Goal: Information Seeking & Learning: Learn about a topic

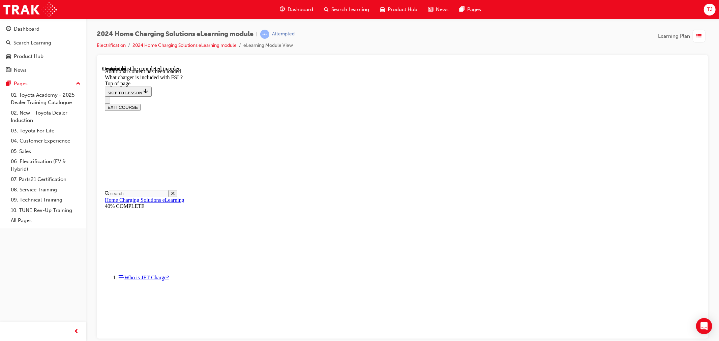
scroll to position [851, 0]
drag, startPoint x: 445, startPoint y: 240, endPoint x: 440, endPoint y: 240, distance: 4.4
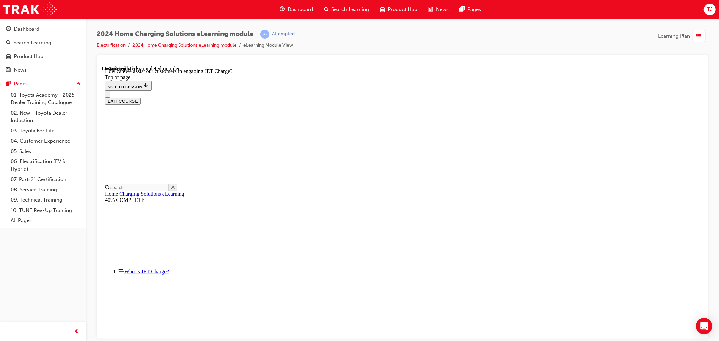
scroll to position [144, 0]
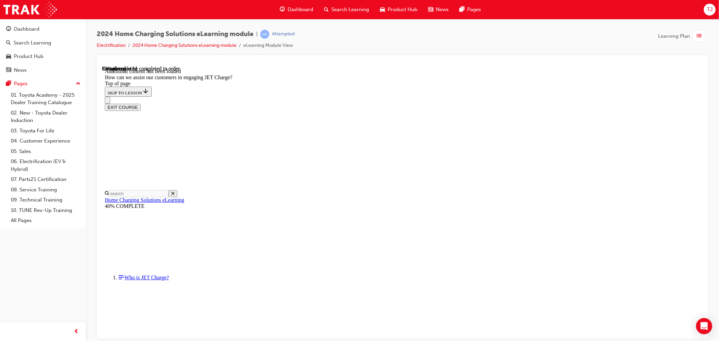
scroll to position [1328, 0]
drag, startPoint x: 399, startPoint y: 201, endPoint x: 406, endPoint y: 201, distance: 6.7
drag, startPoint x: 393, startPoint y: 261, endPoint x: 421, endPoint y: 213, distance: 55.9
drag, startPoint x: 388, startPoint y: 272, endPoint x: 411, endPoint y: 218, distance: 59.0
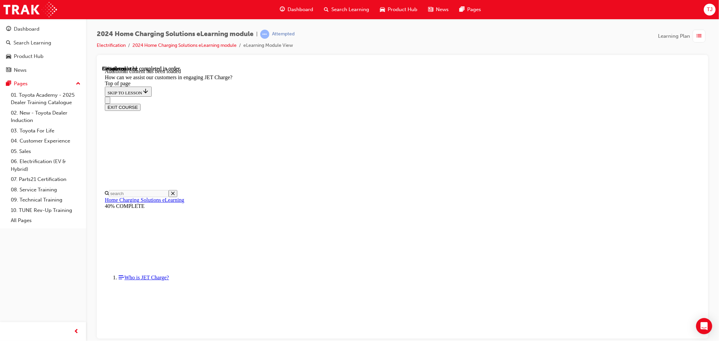
drag, startPoint x: 390, startPoint y: 279, endPoint x: 423, endPoint y: 173, distance: 111.5
drag, startPoint x: 375, startPoint y: 150, endPoint x: 416, endPoint y: 163, distance: 43.4
drag, startPoint x: 398, startPoint y: 211, endPoint x: 394, endPoint y: 208, distance: 5.0
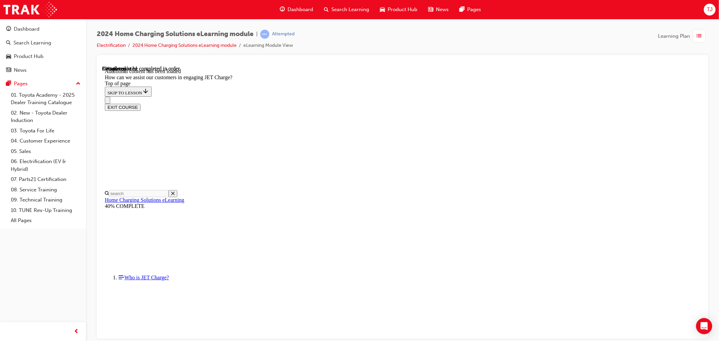
drag, startPoint x: 398, startPoint y: 276, endPoint x: 420, endPoint y: 244, distance: 39.1
drag, startPoint x: 388, startPoint y: 275, endPoint x: 422, endPoint y: 279, distance: 34.3
drag, startPoint x: 452, startPoint y: 319, endPoint x: 451, endPoint y: 314, distance: 5.4
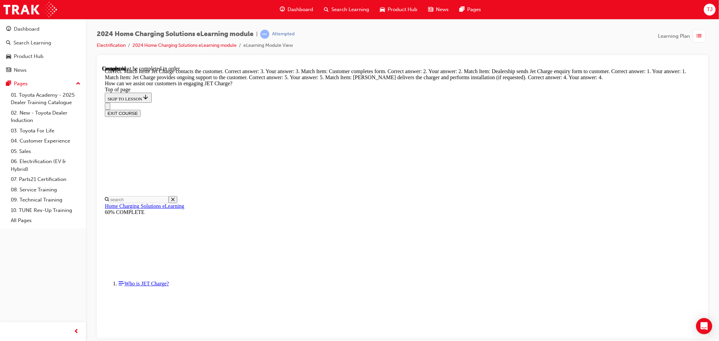
scroll to position [1653, 0]
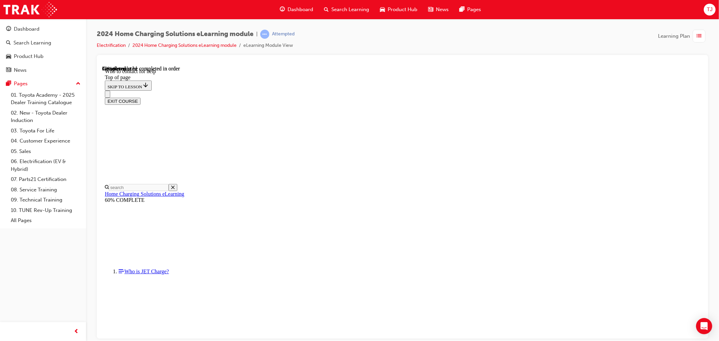
scroll to position [751, 0]
drag, startPoint x: 440, startPoint y: 316, endPoint x: 444, endPoint y: 322, distance: 7.0
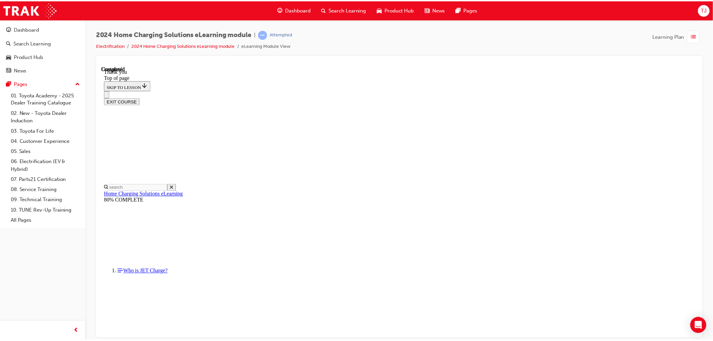
scroll to position [167, 0]
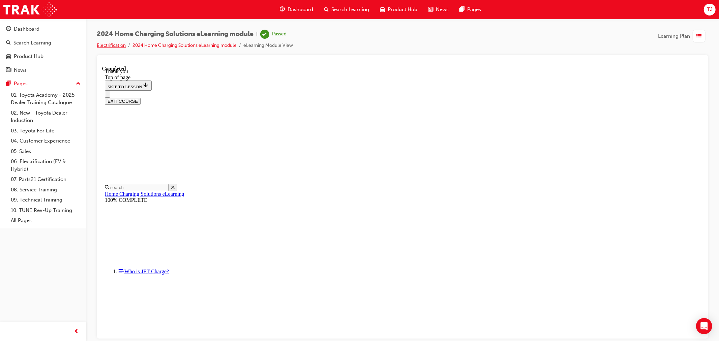
click at [124, 44] on link "Electrification" at bounding box center [111, 45] width 29 height 6
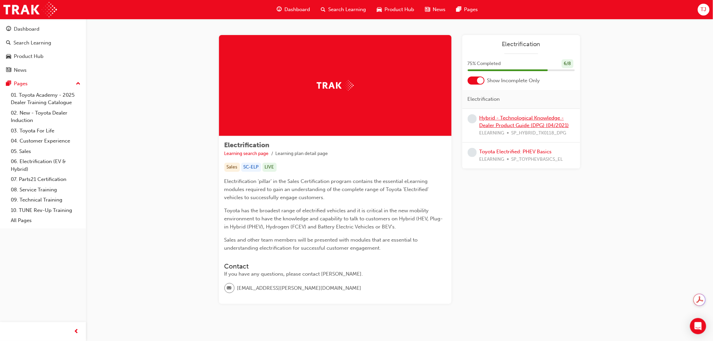
click at [516, 122] on link "Hybrid - Technological Knowledge - Dealer Product Guide (DPG) (04/2021)" at bounding box center [524, 122] width 90 height 14
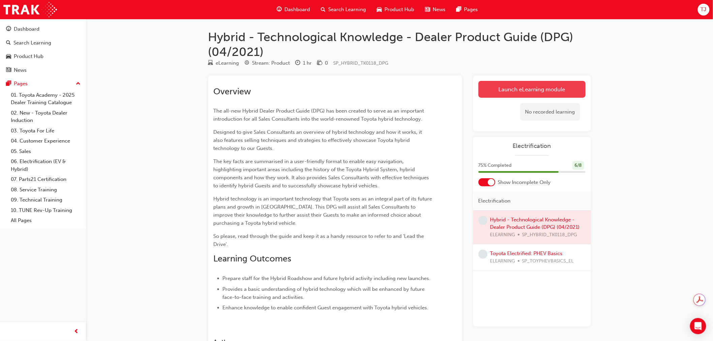
click at [511, 89] on link "Launch eLearning module" at bounding box center [531, 89] width 107 height 17
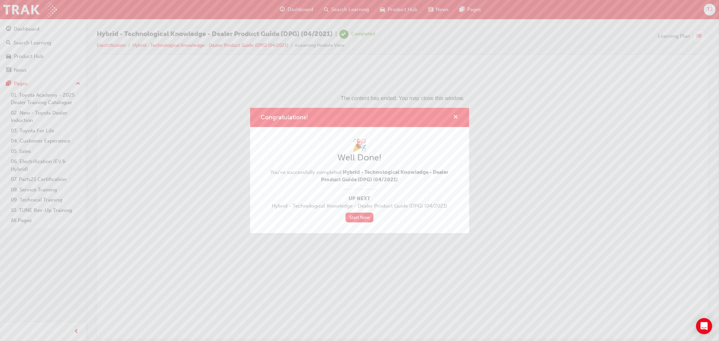
click at [456, 117] on span "cross-icon" at bounding box center [455, 118] width 5 height 6
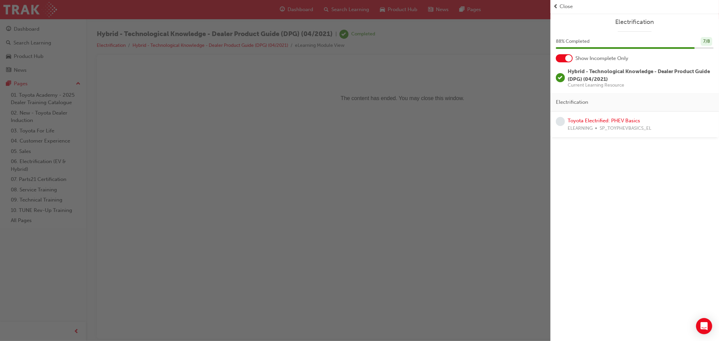
click at [559, 4] on div "Close" at bounding box center [634, 7] width 163 height 8
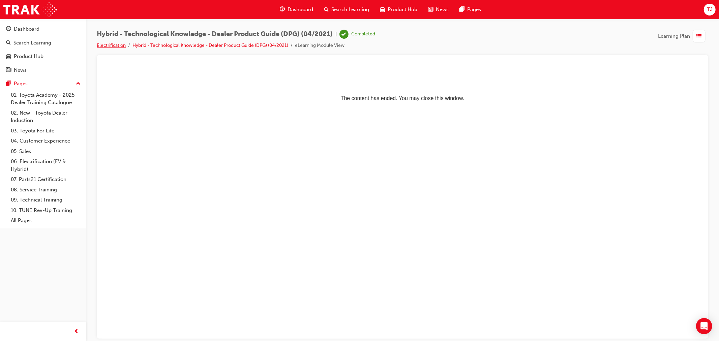
click at [98, 43] on link "Electrification" at bounding box center [111, 45] width 29 height 6
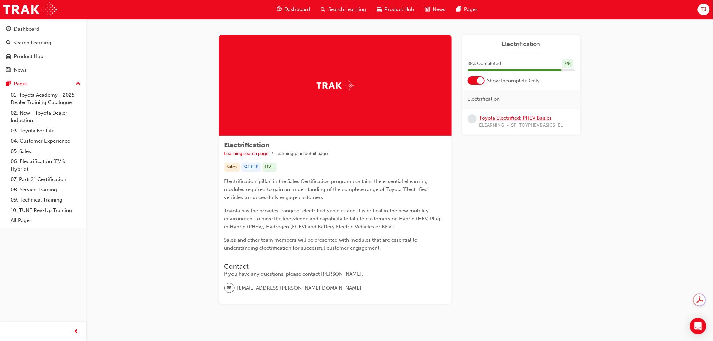
click at [520, 117] on link "Toyota Electrified: PHEV Basics" at bounding box center [515, 118] width 72 height 6
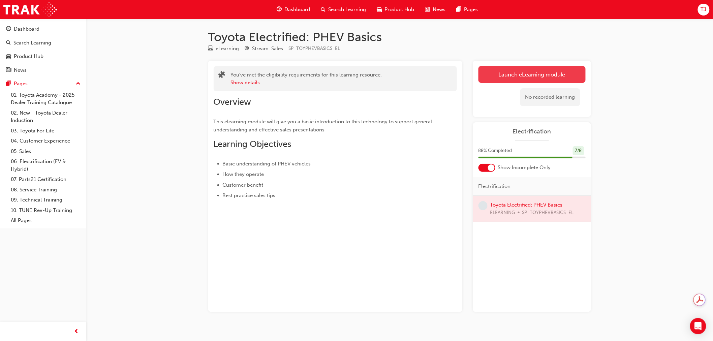
click at [511, 71] on link "Launch eLearning module" at bounding box center [531, 74] width 107 height 17
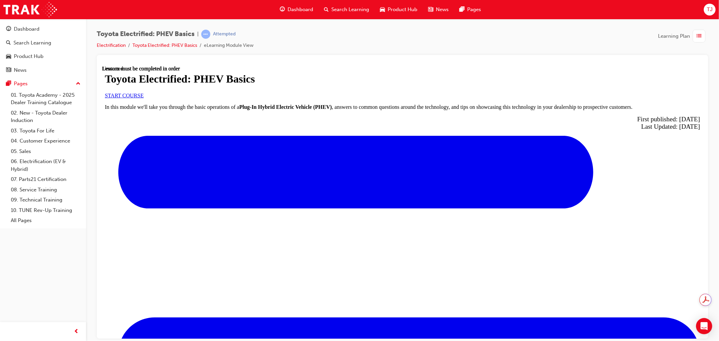
click at [143, 98] on link "START COURSE" at bounding box center [123, 95] width 39 height 6
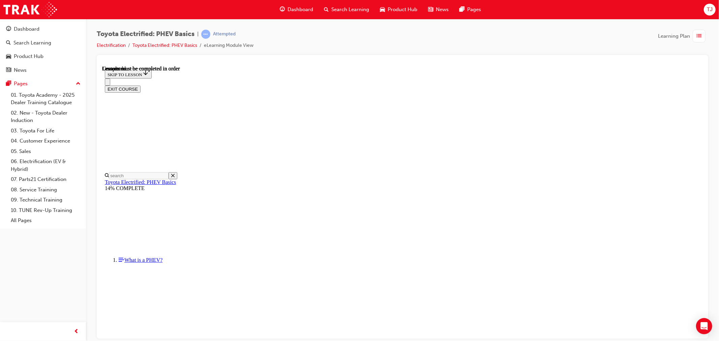
scroll to position [876, 0]
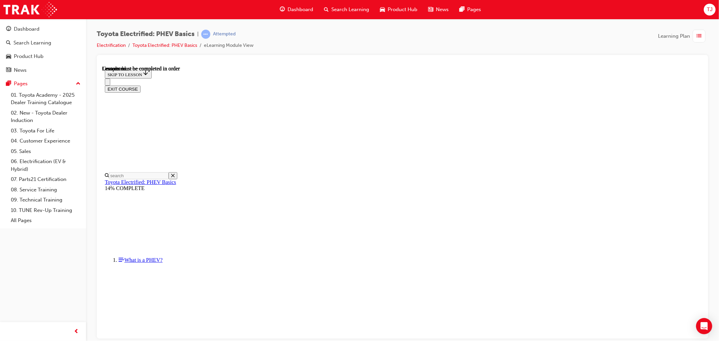
scroll to position [835, 0]
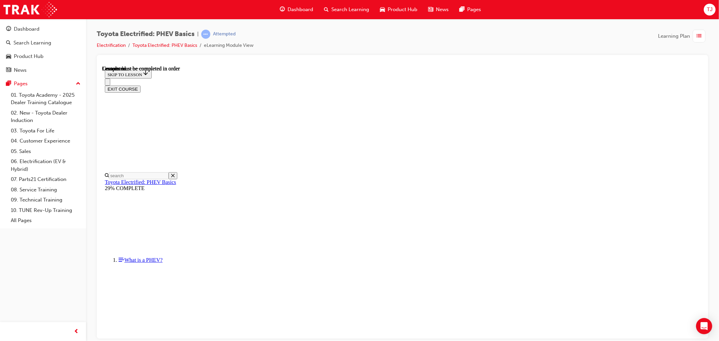
drag, startPoint x: 457, startPoint y: 189, endPoint x: 479, endPoint y: 195, distance: 22.9
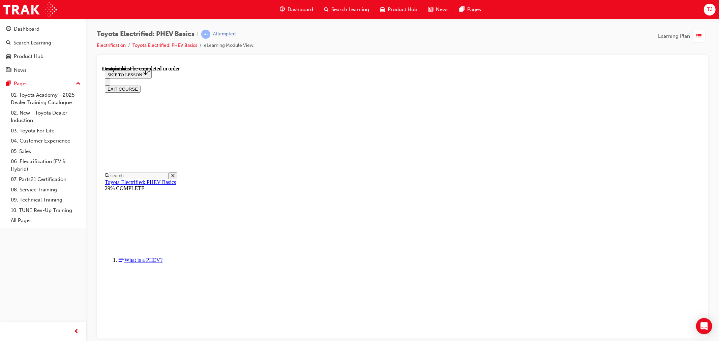
scroll to position [21, 0]
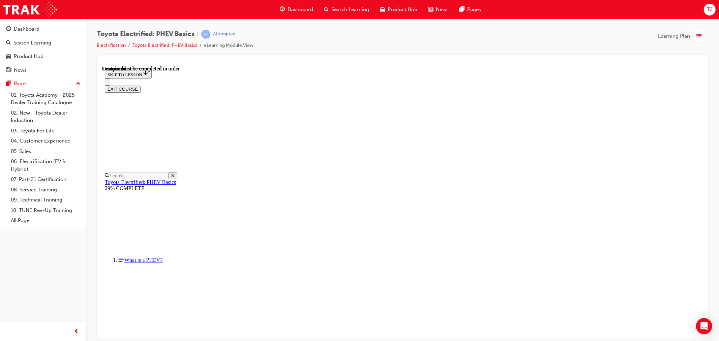
drag, startPoint x: 438, startPoint y: 331, endPoint x: 441, endPoint y: 333, distance: 3.9
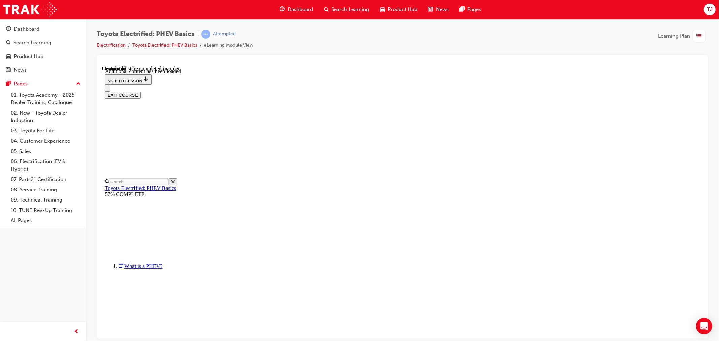
scroll to position [232, 0]
drag, startPoint x: 402, startPoint y: 249, endPoint x: 400, endPoint y: 224, distance: 24.7
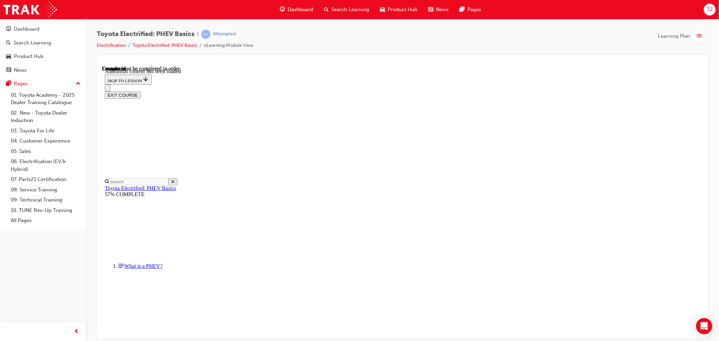
scroll to position [935, 0]
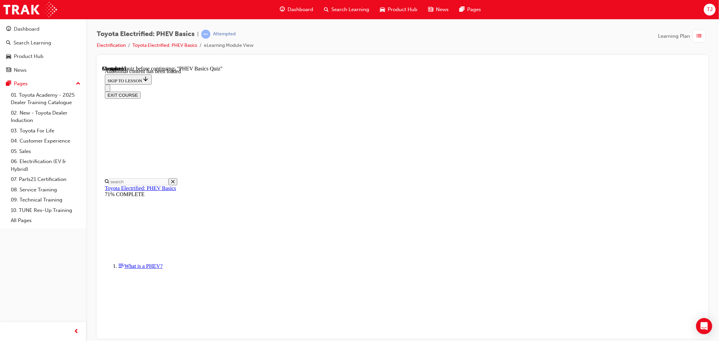
radio input "true"
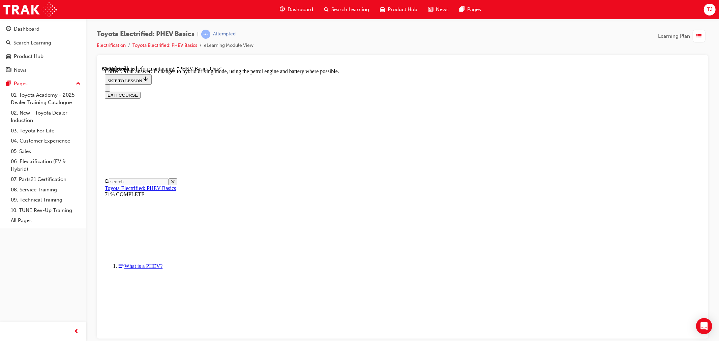
radio input "true"
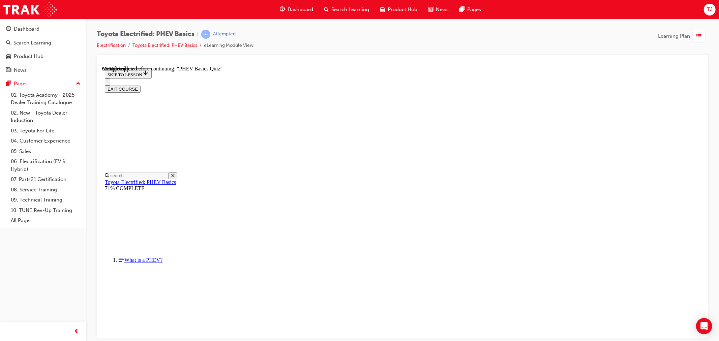
scroll to position [38, 0]
radio input "true"
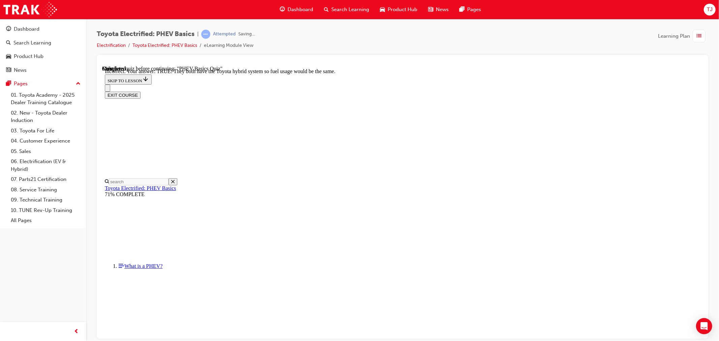
scroll to position [85, 0]
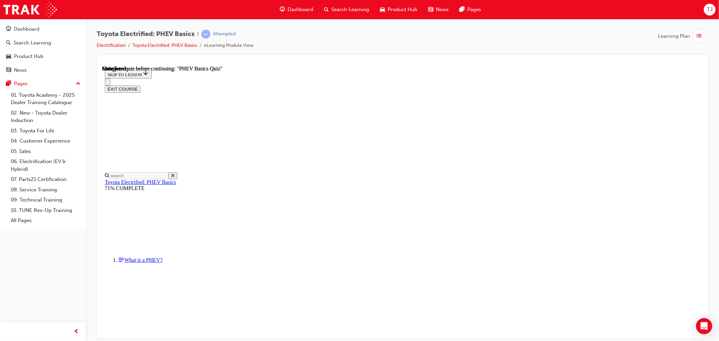
scroll to position [52, 0]
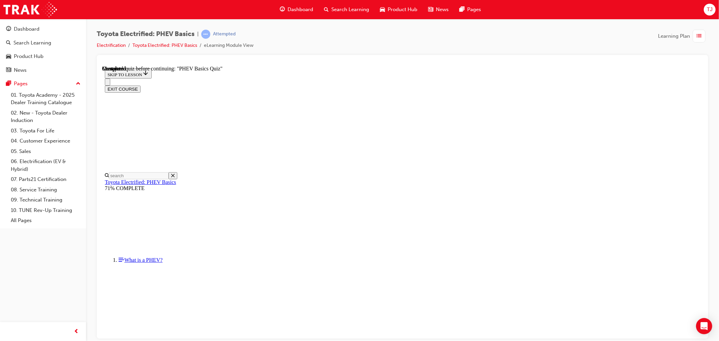
radio input "true"
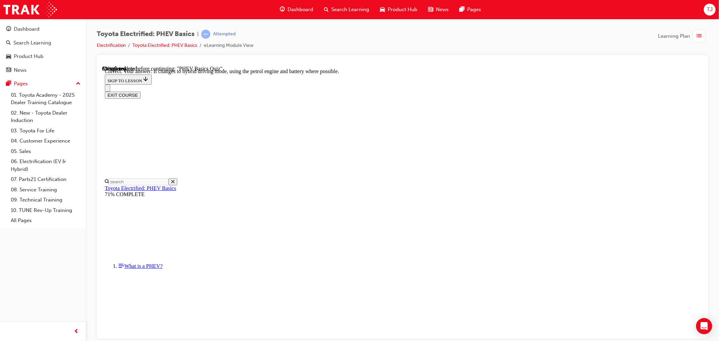
scroll to position [41, 0]
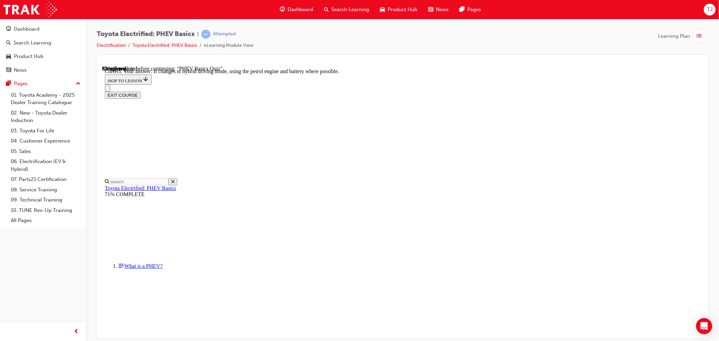
radio input "true"
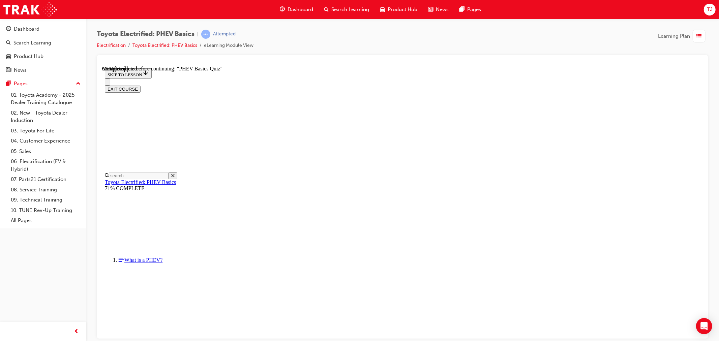
radio input "true"
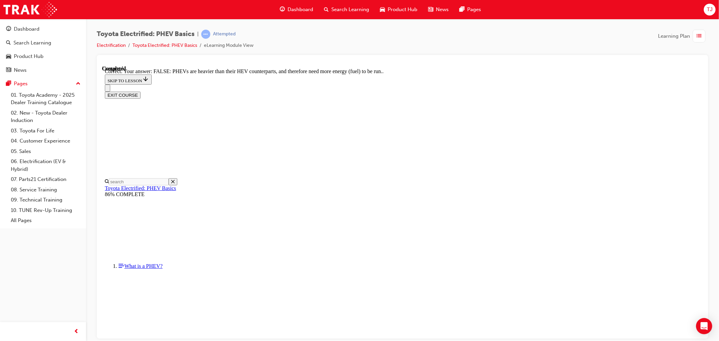
scroll to position [85, 0]
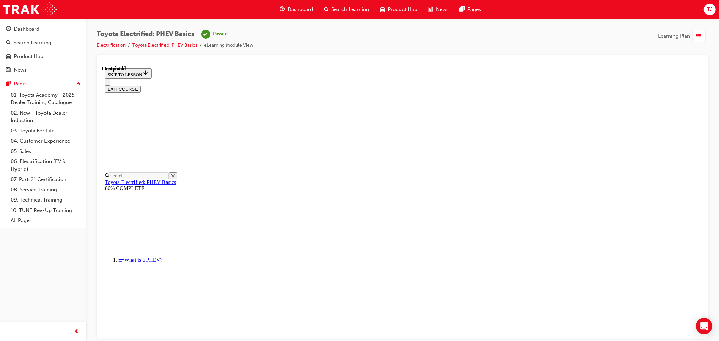
scroll to position [93, 0]
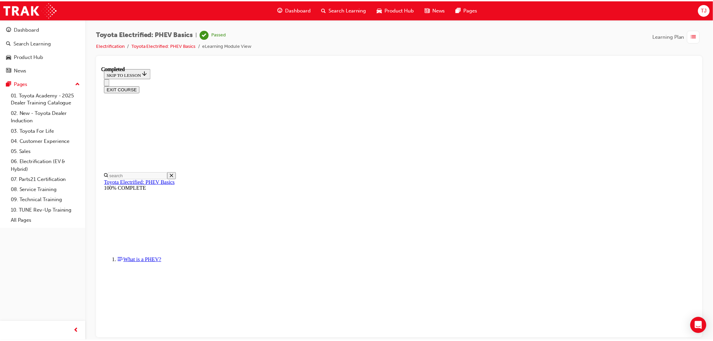
scroll to position [31, 0]
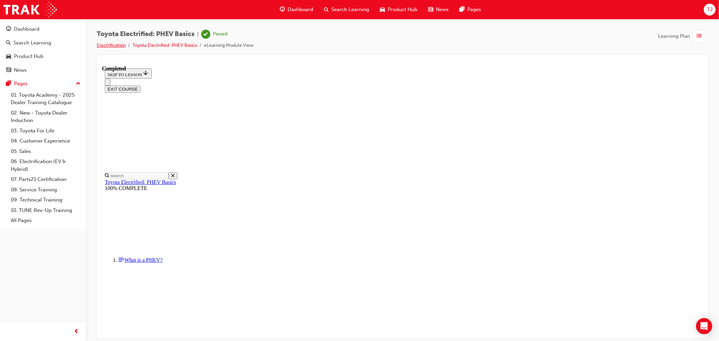
click at [117, 45] on link "Electrification" at bounding box center [111, 45] width 29 height 6
